Goal: Transaction & Acquisition: Download file/media

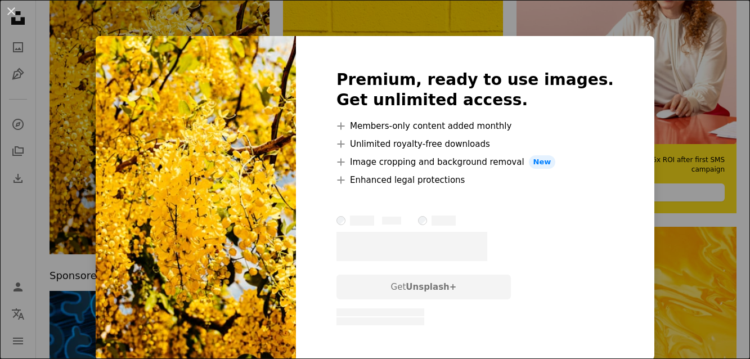
scroll to position [230, 0]
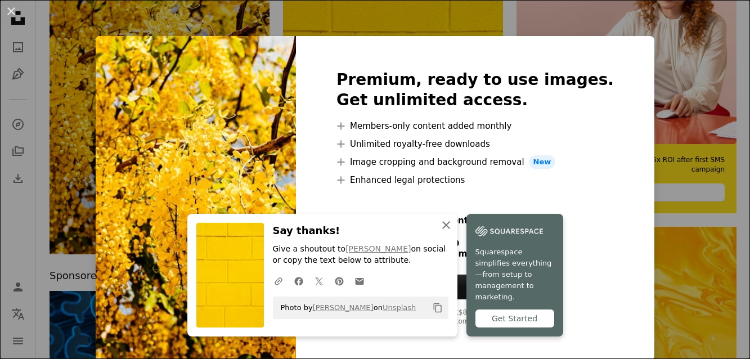
click at [440, 231] on icon "An X shape" at bounding box center [446, 225] width 14 height 14
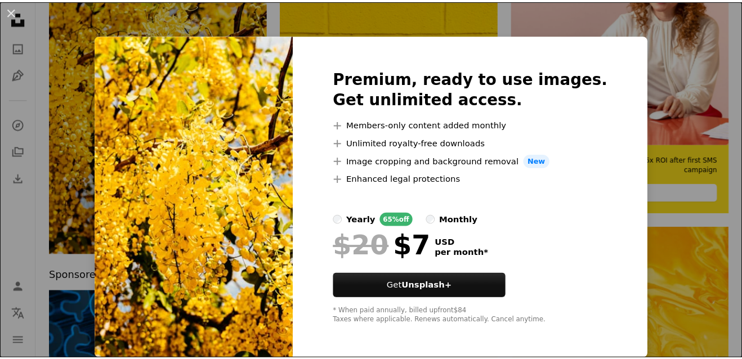
scroll to position [0, 0]
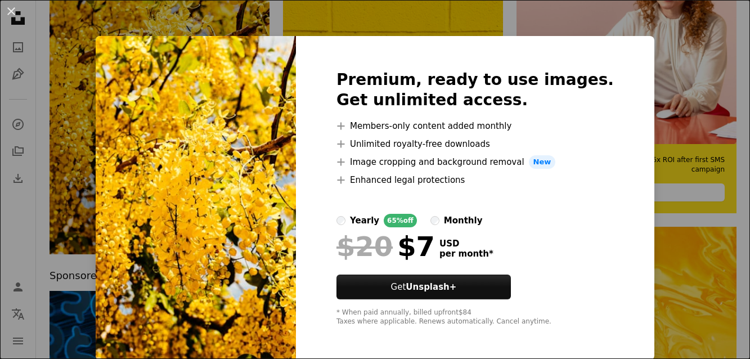
click at [435, 27] on div "An X shape Premium, ready to use images. Get unlimited access. A plus sign Memb…" at bounding box center [375, 179] width 750 height 359
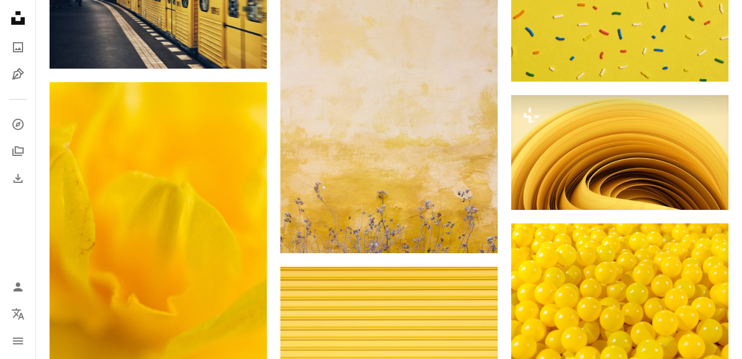
scroll to position [1032, 0]
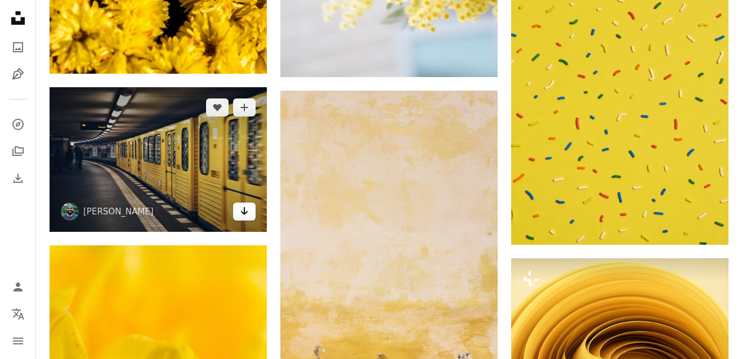
click at [248, 216] on icon "Arrow pointing down" at bounding box center [244, 211] width 9 height 14
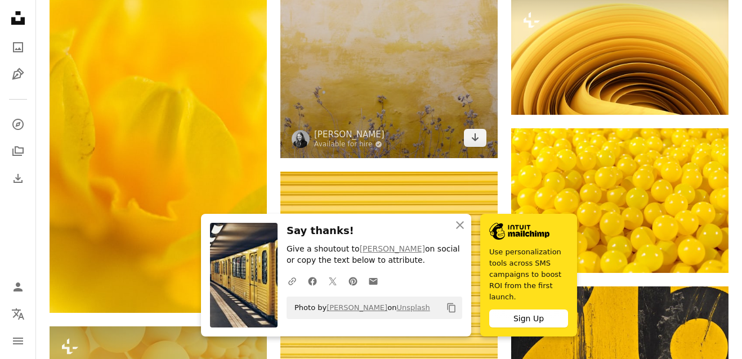
scroll to position [1298, 0]
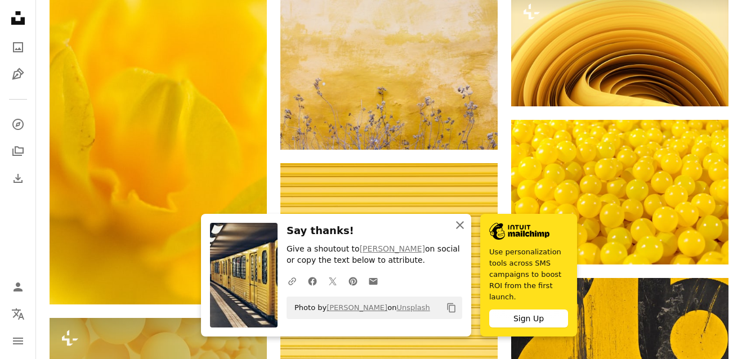
click at [462, 223] on icon "An X shape" at bounding box center [460, 225] width 14 height 14
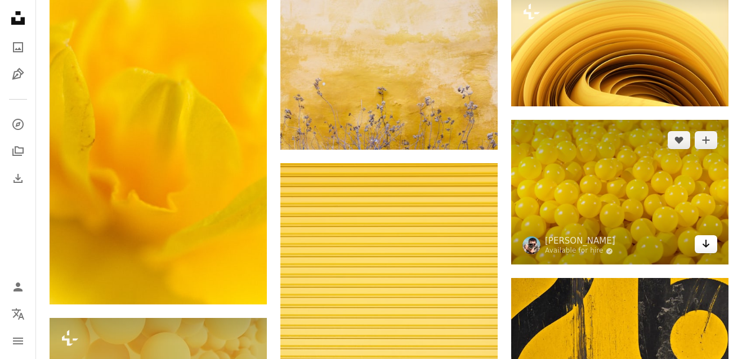
click at [707, 242] on icon "Arrow pointing down" at bounding box center [705, 244] width 9 height 14
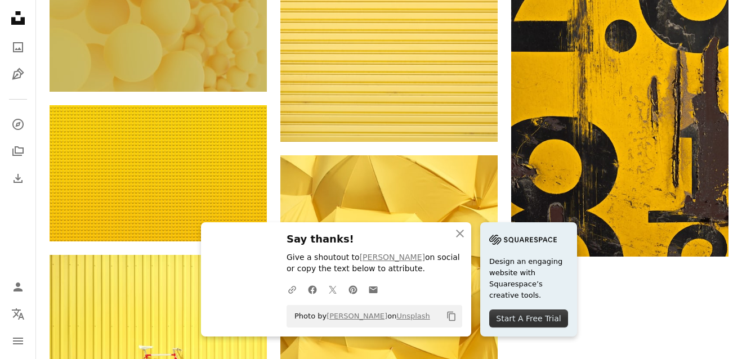
scroll to position [1637, 0]
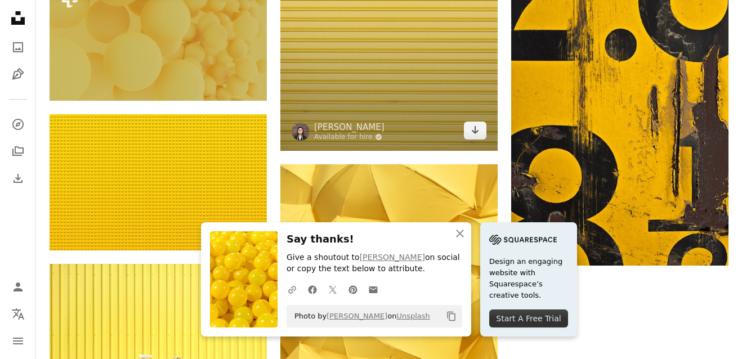
click at [464, 127] on link "Arrow pointing down" at bounding box center [475, 131] width 23 height 18
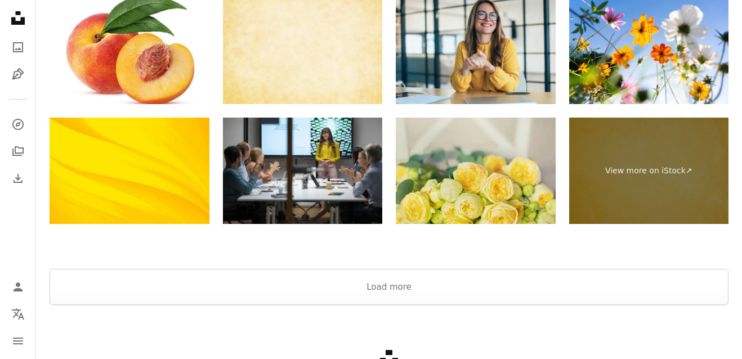
scroll to position [2204, 0]
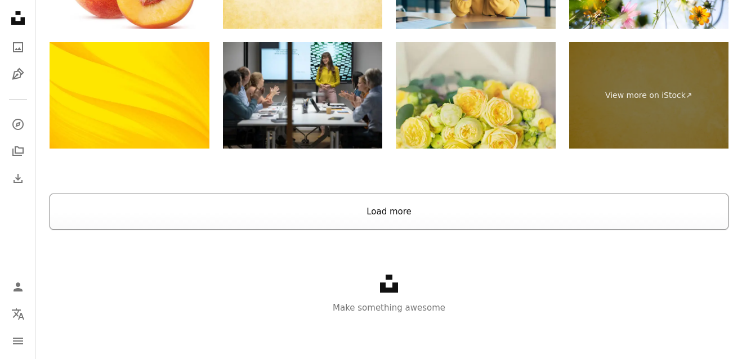
click at [441, 210] on button "Load more" at bounding box center [389, 212] width 679 height 36
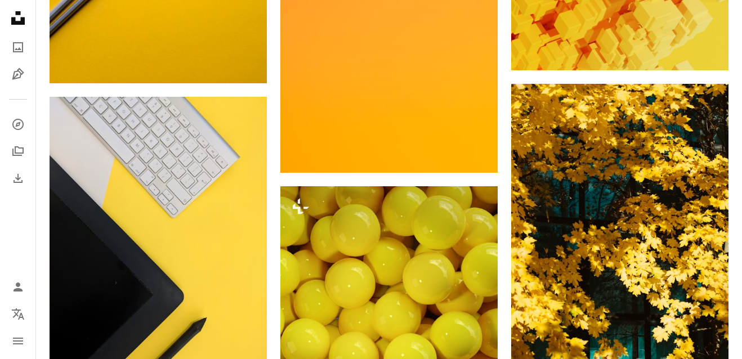
scroll to position [8320, 0]
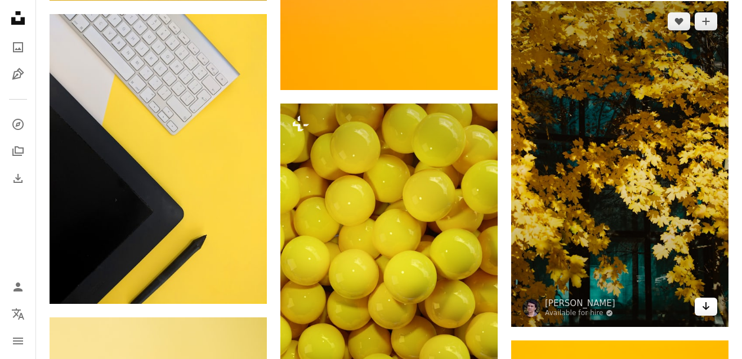
click at [705, 307] on icon "Download" at bounding box center [705, 306] width 7 height 8
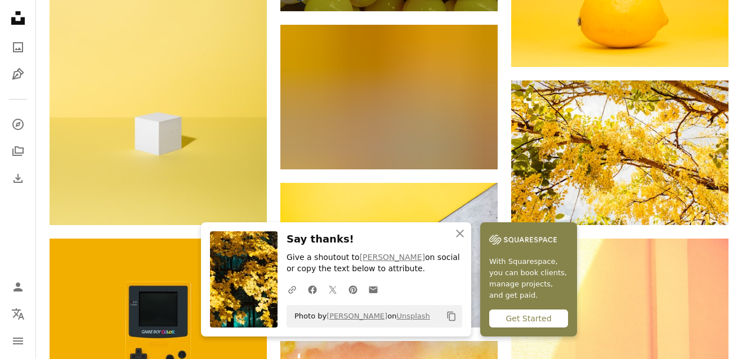
scroll to position [8750, 0]
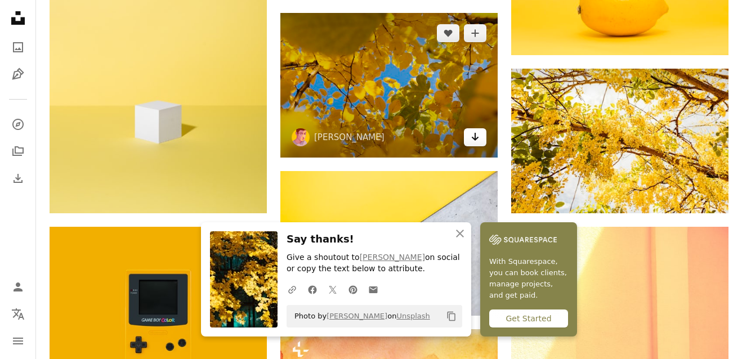
click at [478, 138] on icon "Arrow pointing down" at bounding box center [474, 137] width 9 height 14
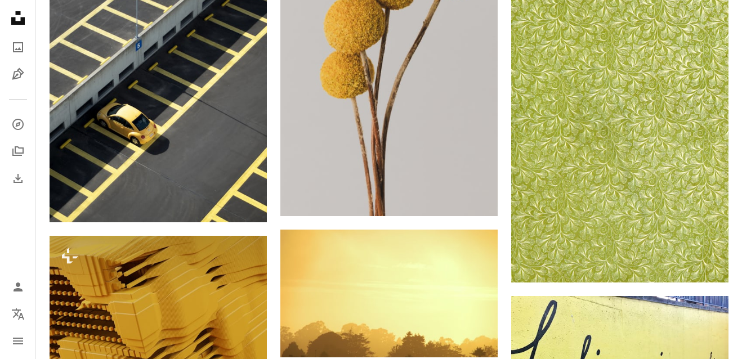
scroll to position [12355, 0]
